Goal: Consume media (video, audio): Consume media (video, audio)

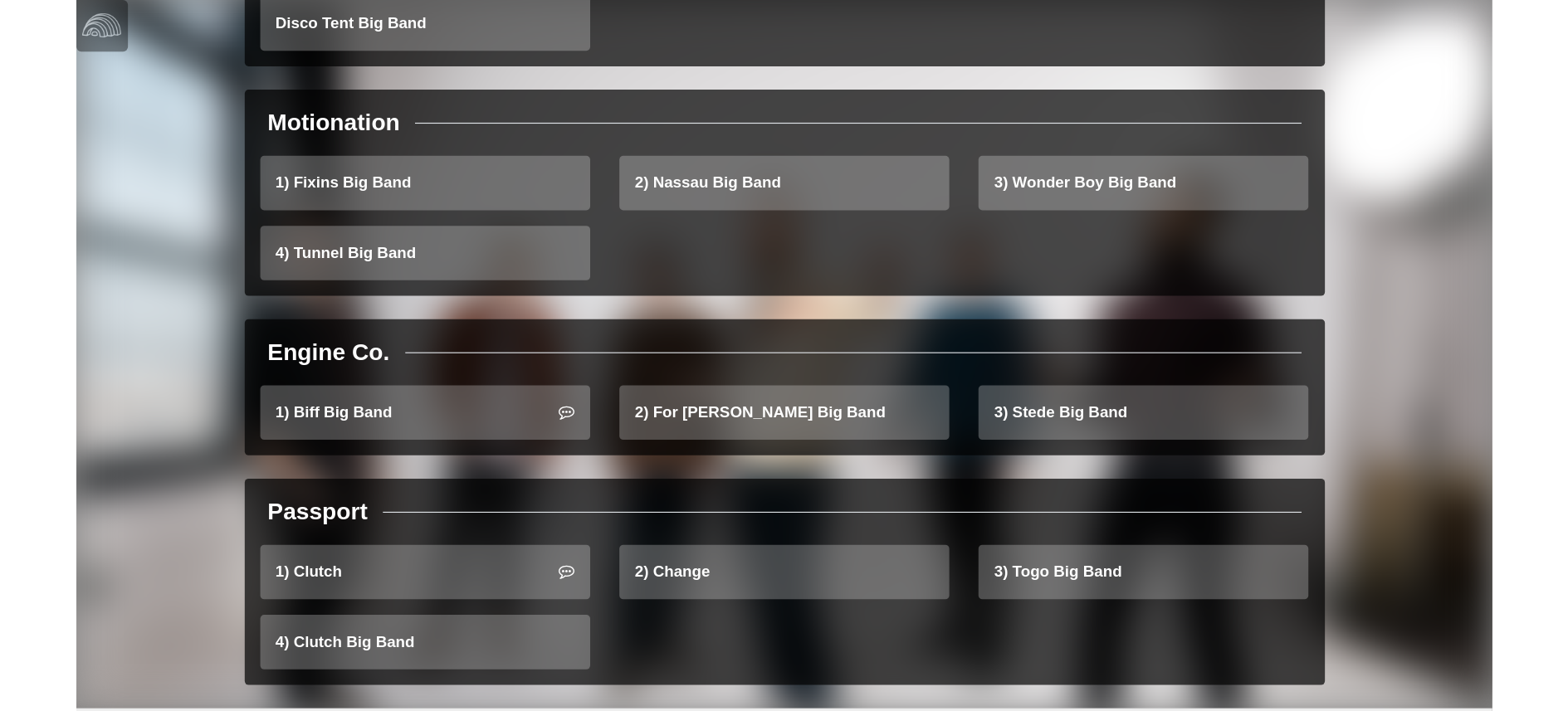
scroll to position [479, 0]
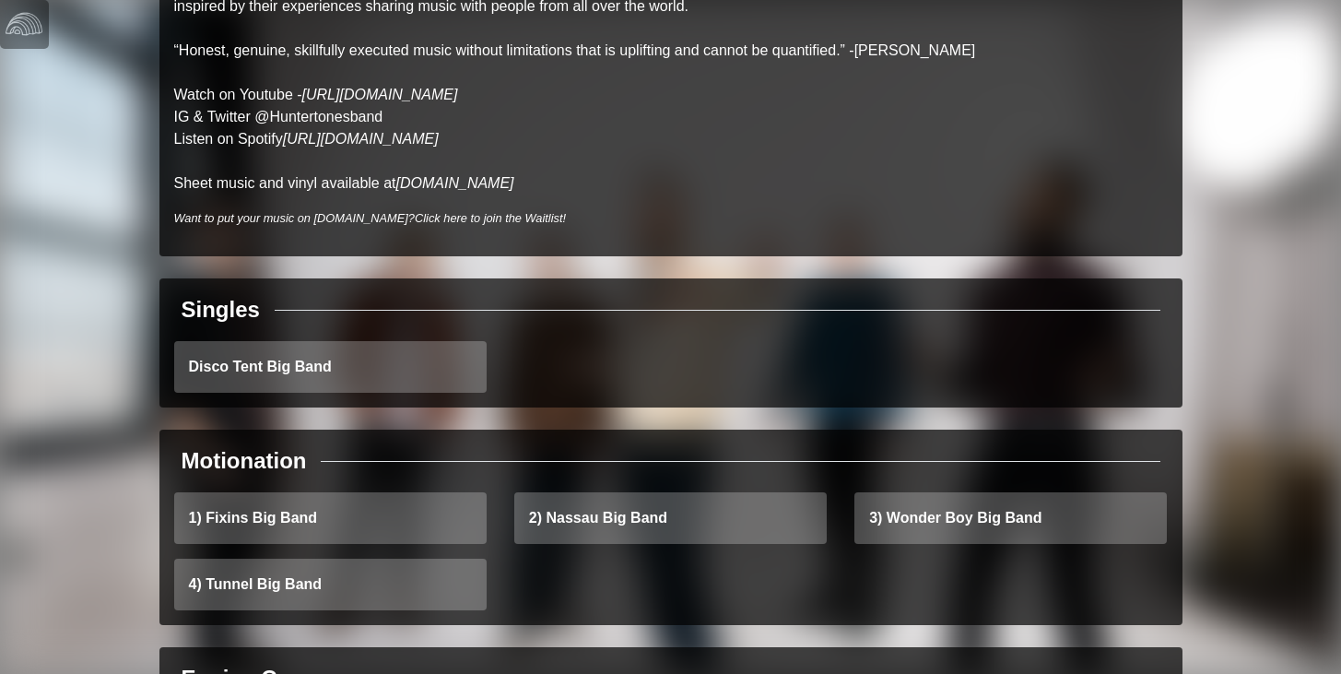
scroll to position [580, 0]
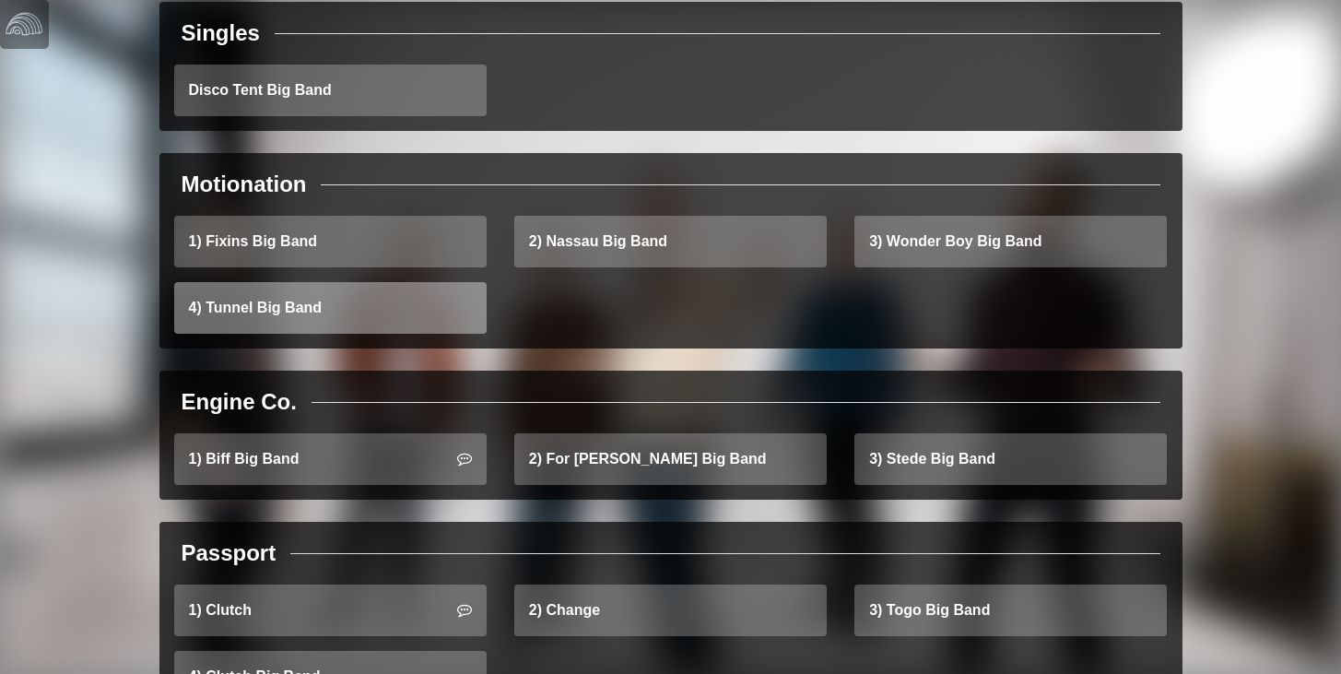
click at [399, 282] on link "4) Tunnel Big Band" at bounding box center [330, 308] width 312 height 52
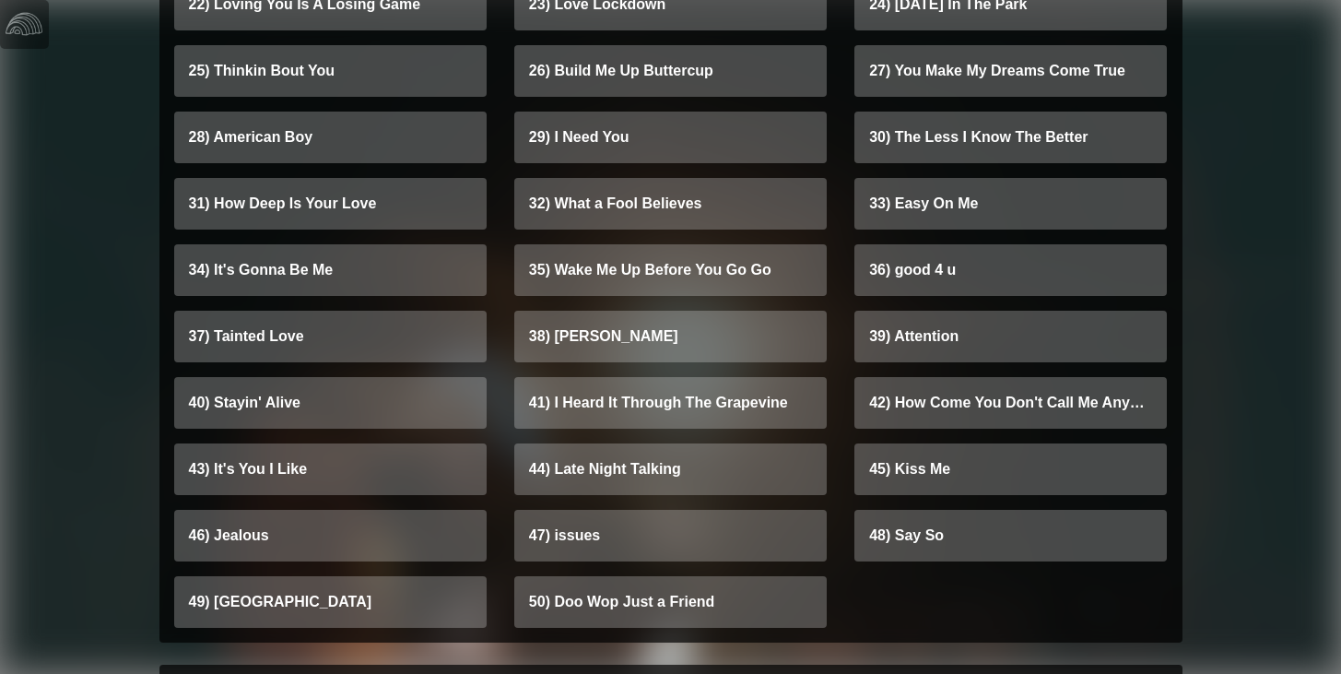
scroll to position [6831, 0]
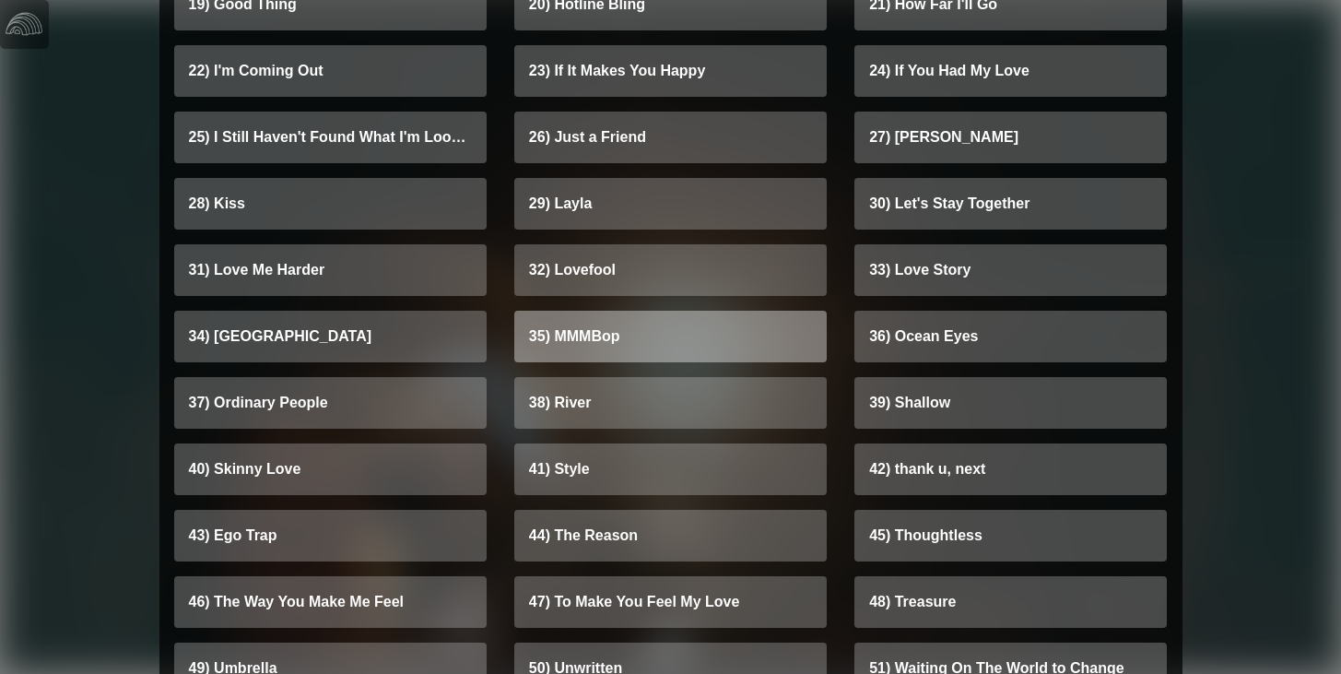
click at [572, 334] on link "35) MMMBop" at bounding box center [670, 337] width 312 height 52
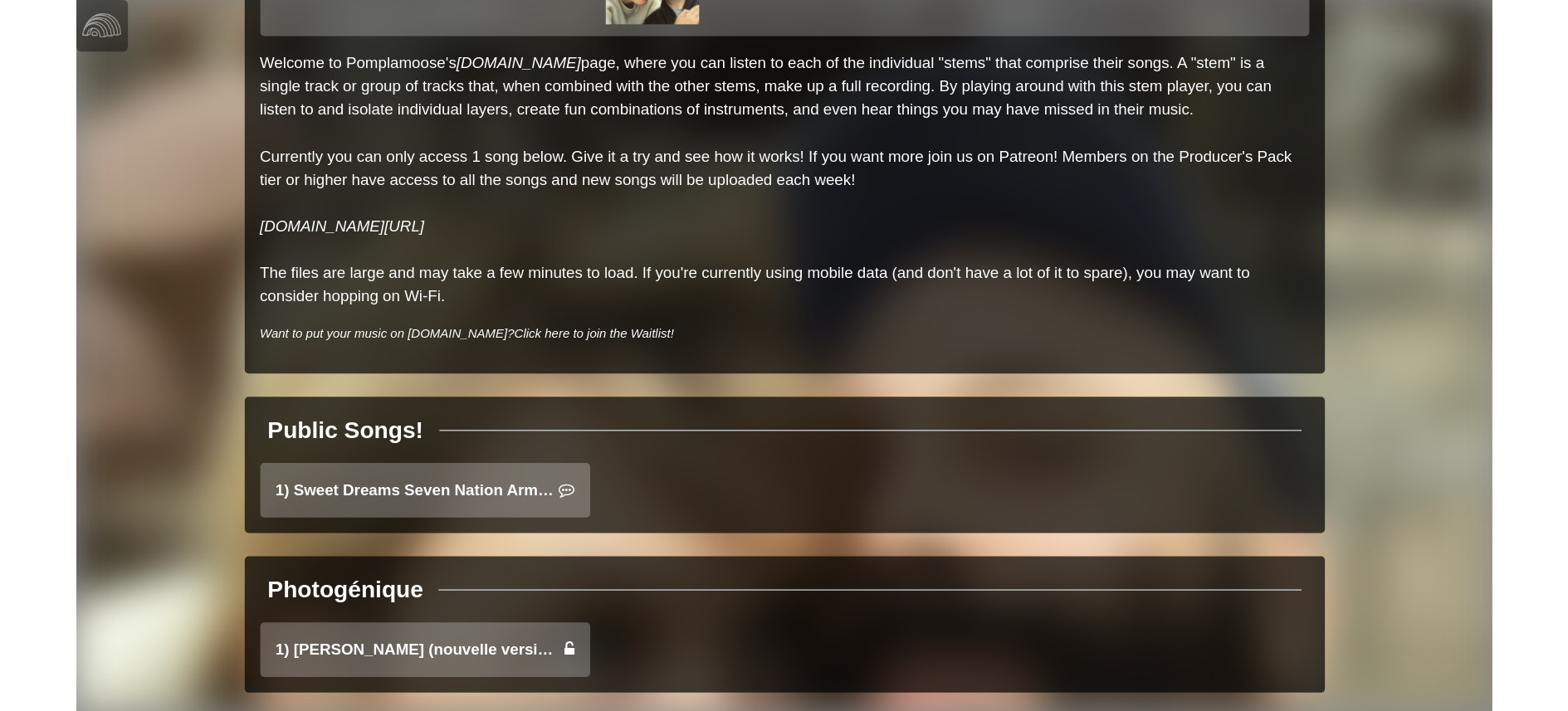
scroll to position [90, 0]
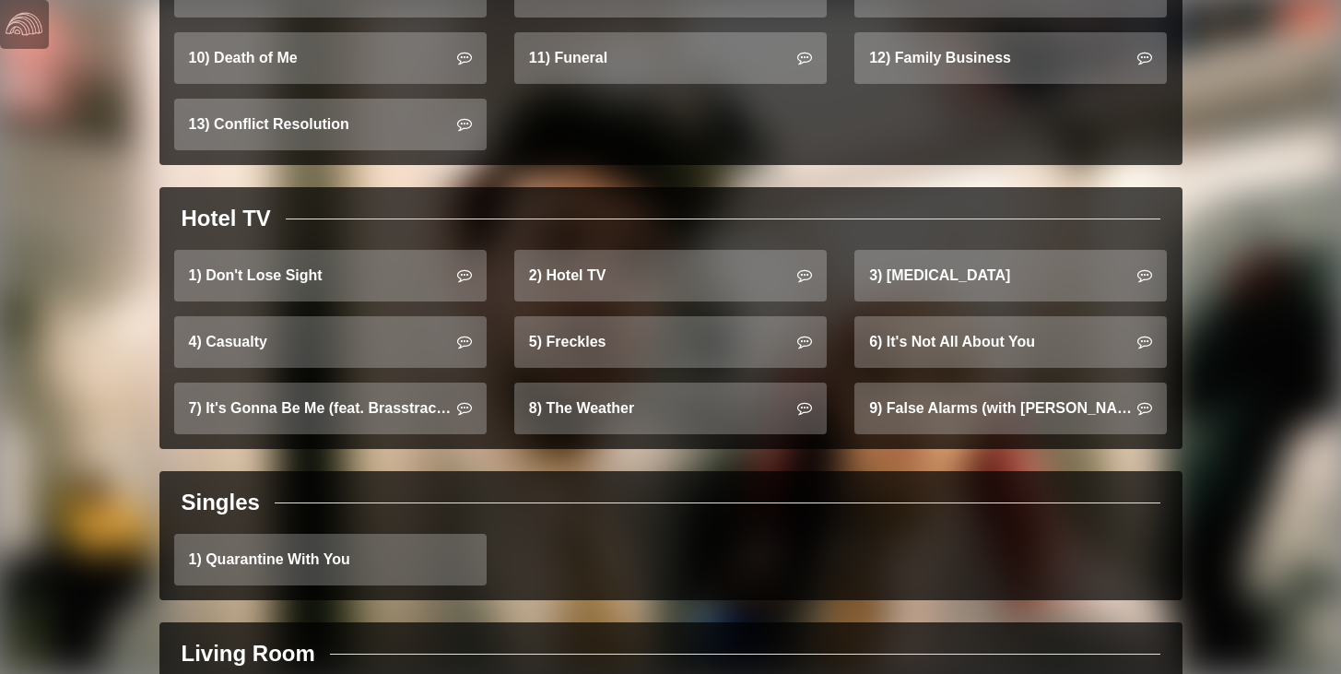
scroll to position [1468, 0]
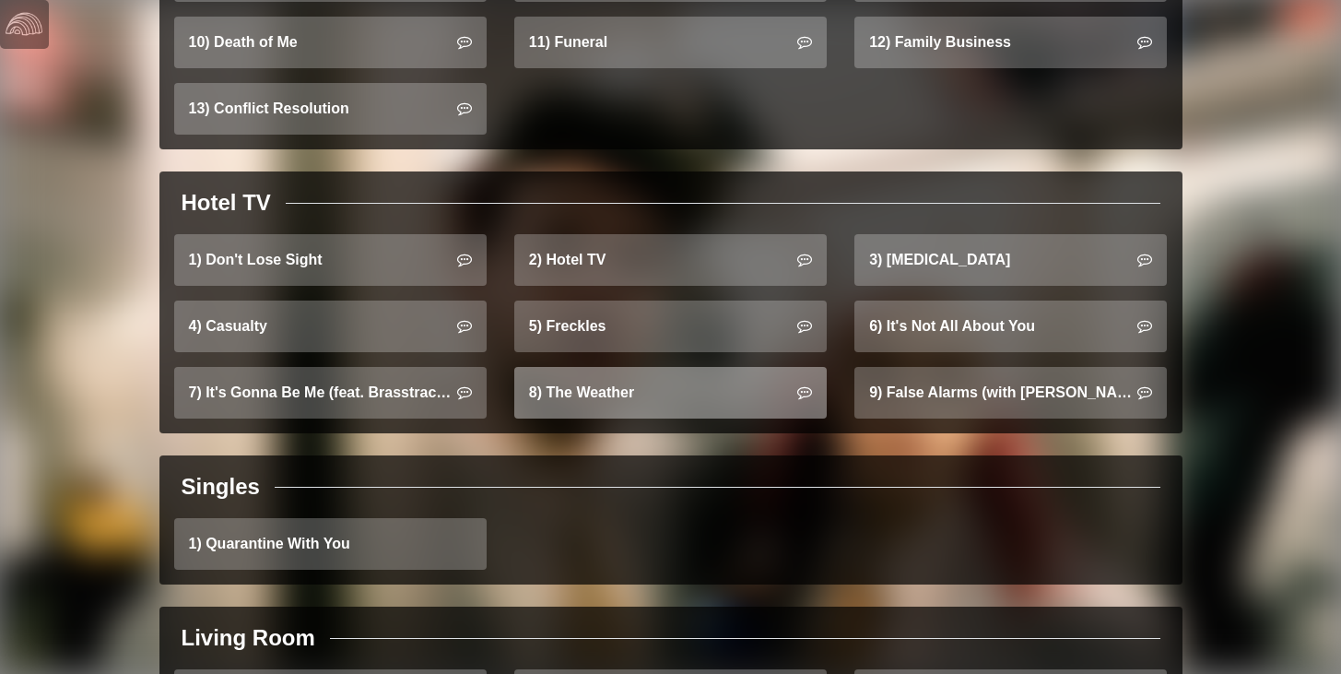
click at [607, 381] on link "8) The Weather" at bounding box center [670, 393] width 312 height 52
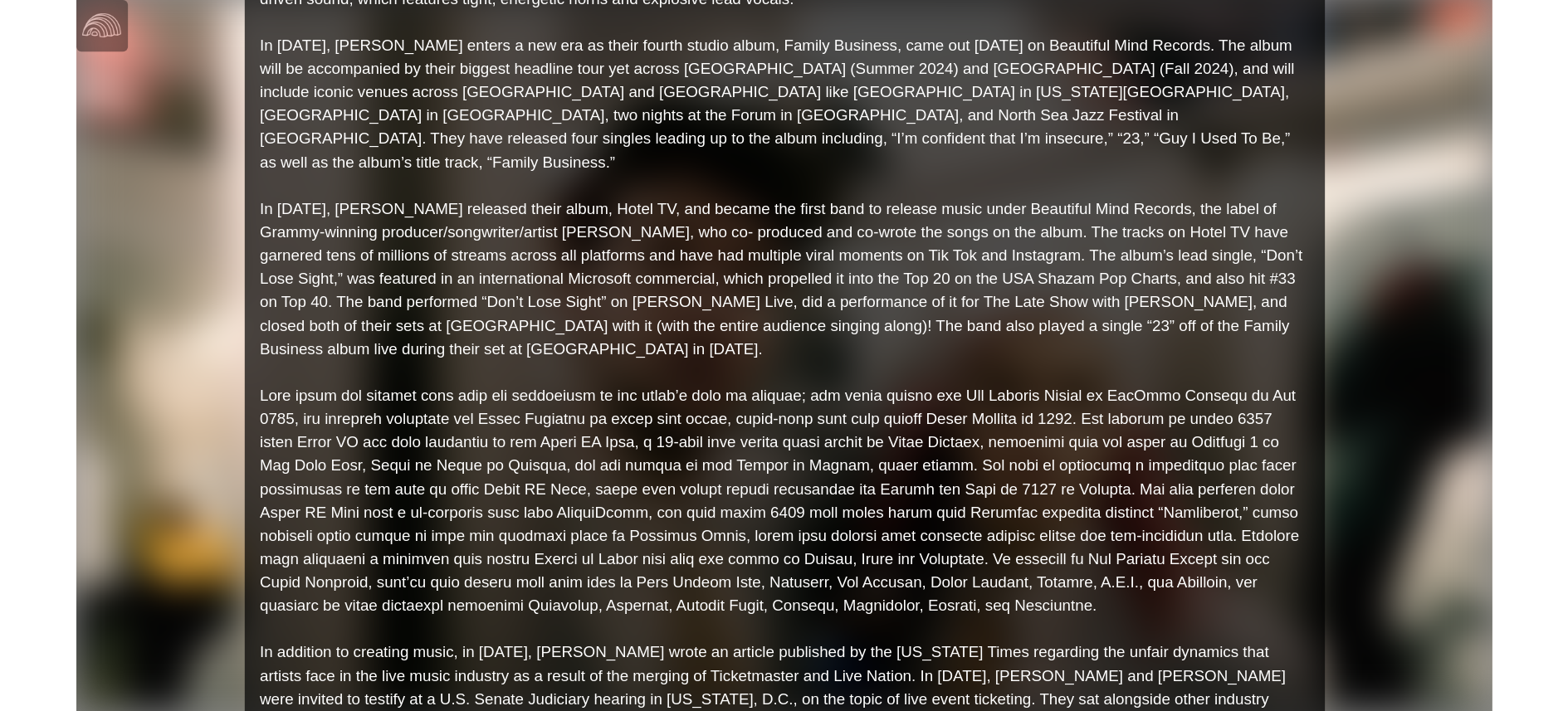
scroll to position [257, 0]
